Goal: Navigation & Orientation: Find specific page/section

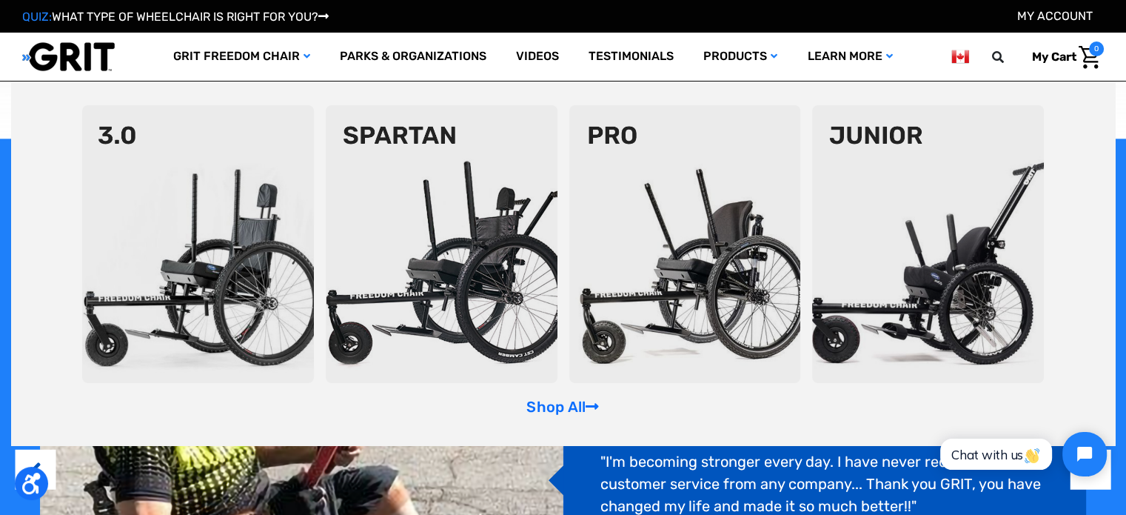
scroll to position [937, 0]
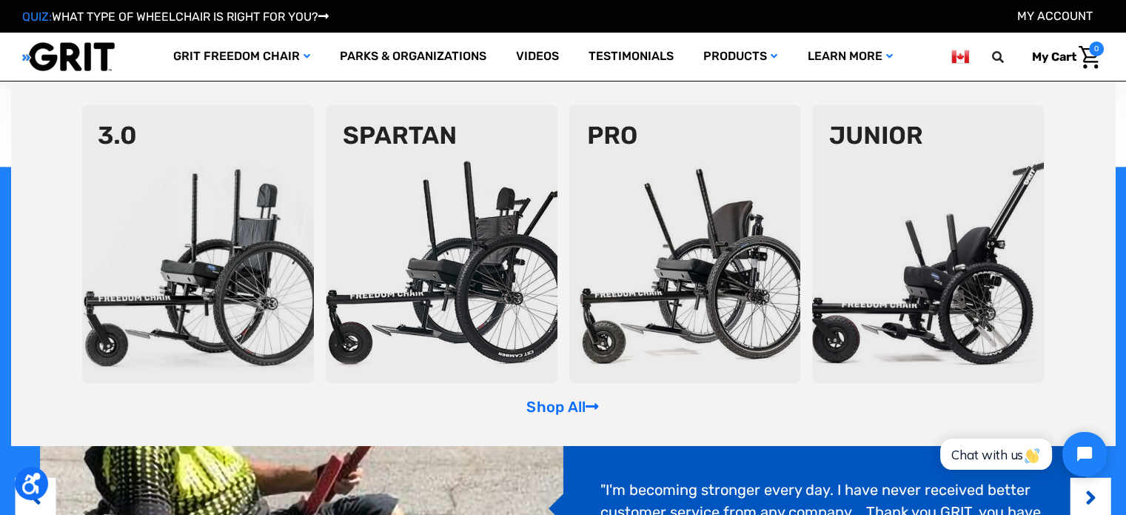
click at [515, 462] on img at bounding box center [301, 508] width 523 height 348
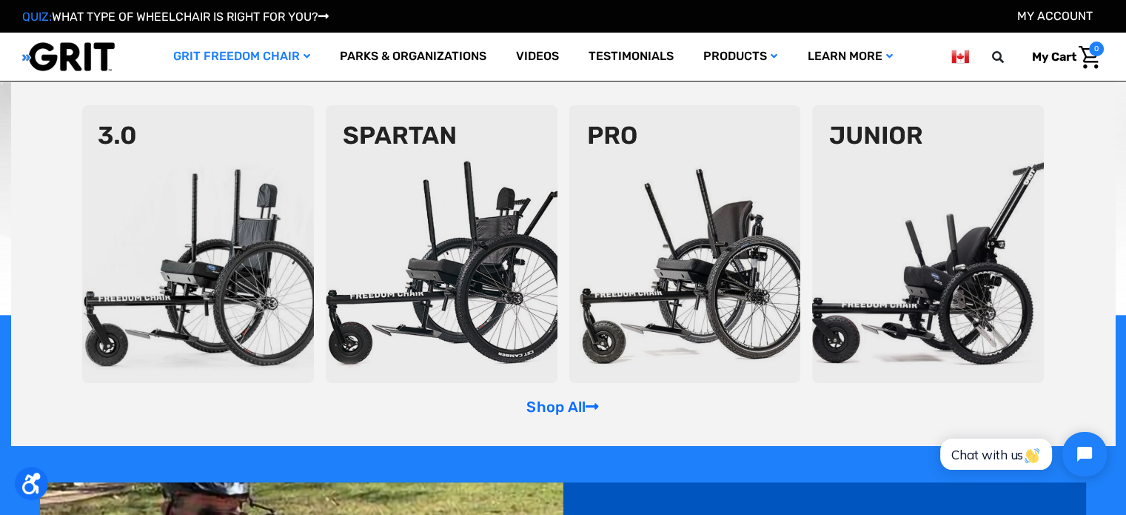
click at [250, 58] on link "GRIT Freedom Chair" at bounding box center [241, 57] width 167 height 48
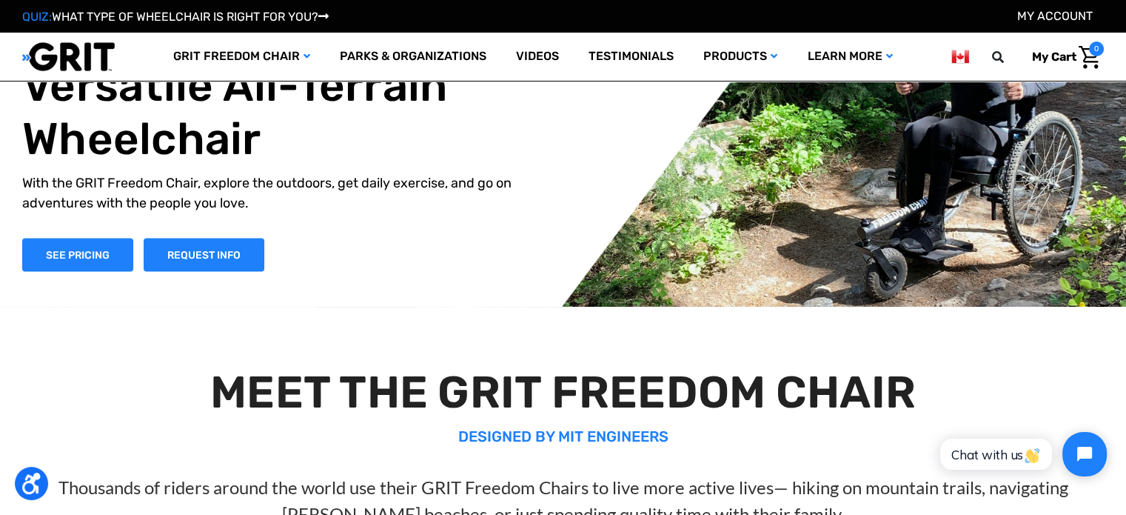
scroll to position [0, 0]
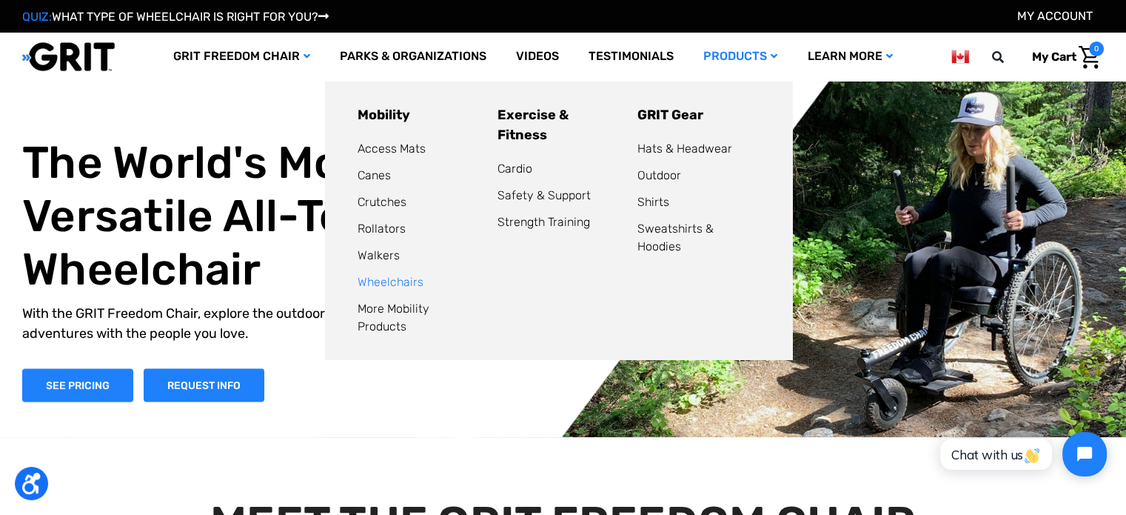
click at [385, 284] on link "Wheelchairs" at bounding box center [391, 282] width 66 height 14
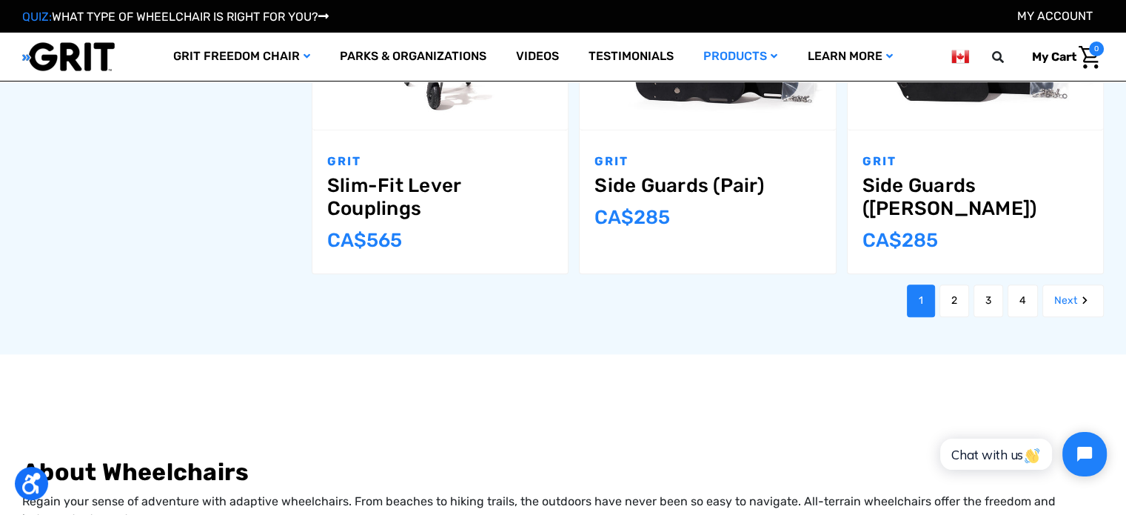
scroll to position [1775, 0]
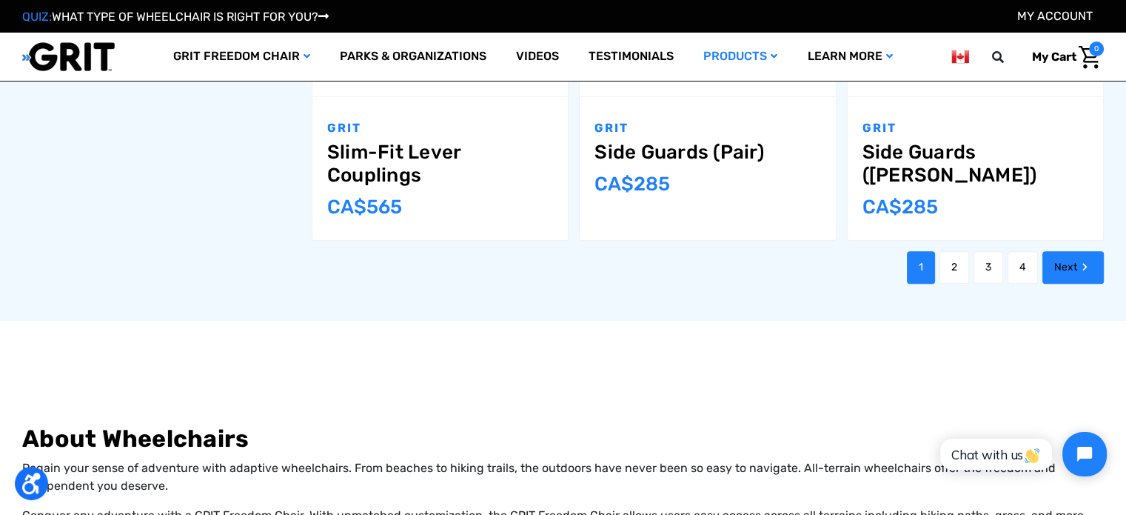
click at [1059, 267] on link "Next" at bounding box center [1072, 267] width 61 height 33
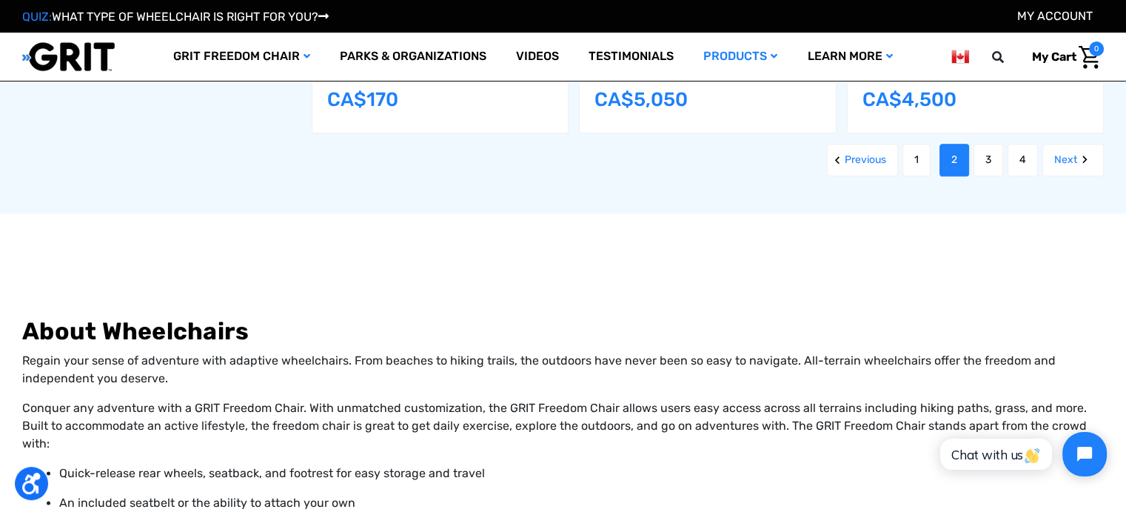
scroll to position [1777, 0]
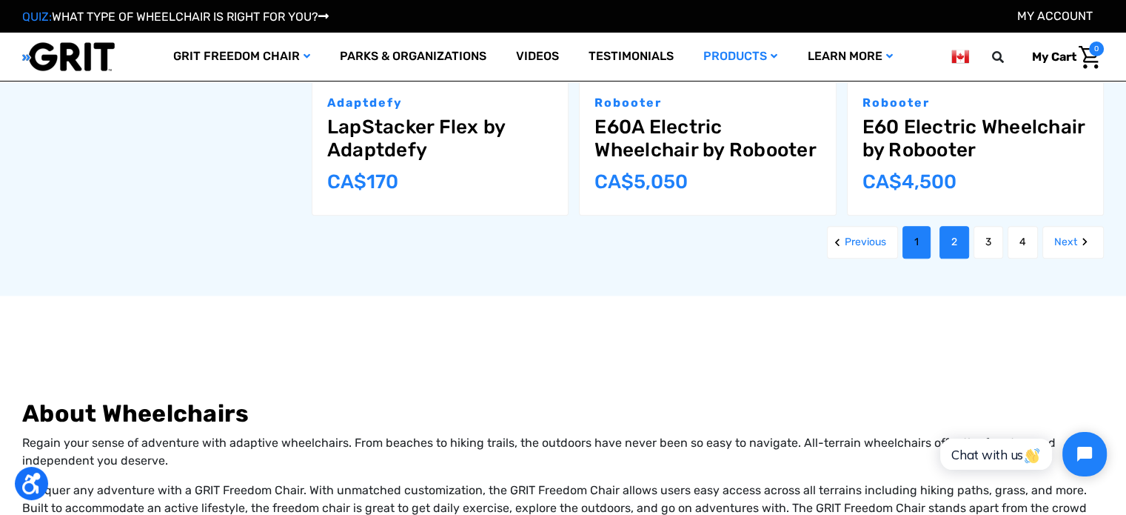
click at [915, 226] on link "1" at bounding box center [917, 242] width 28 height 33
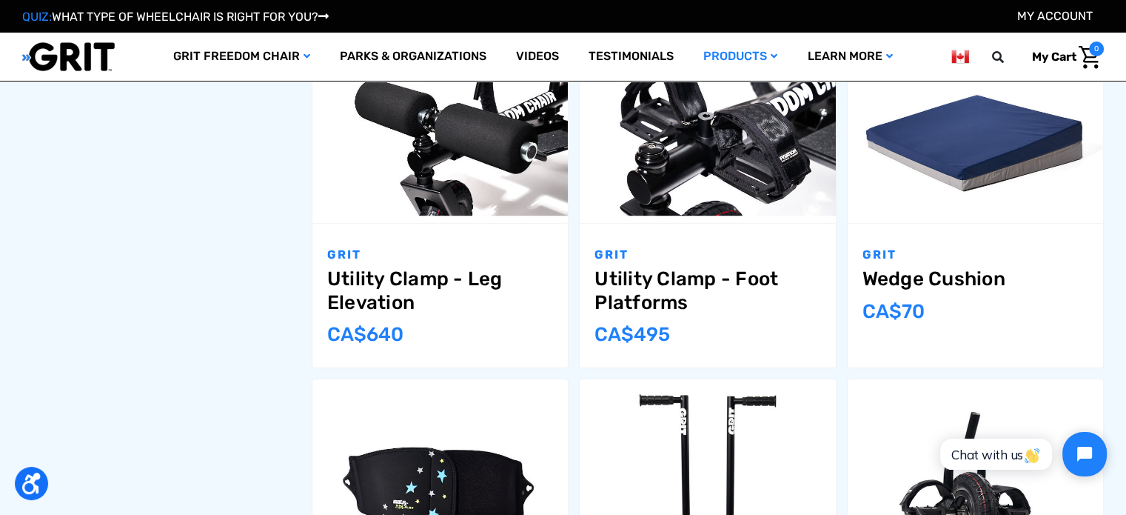
scroll to position [888, 0]
